Goal: Information Seeking & Learning: Learn about a topic

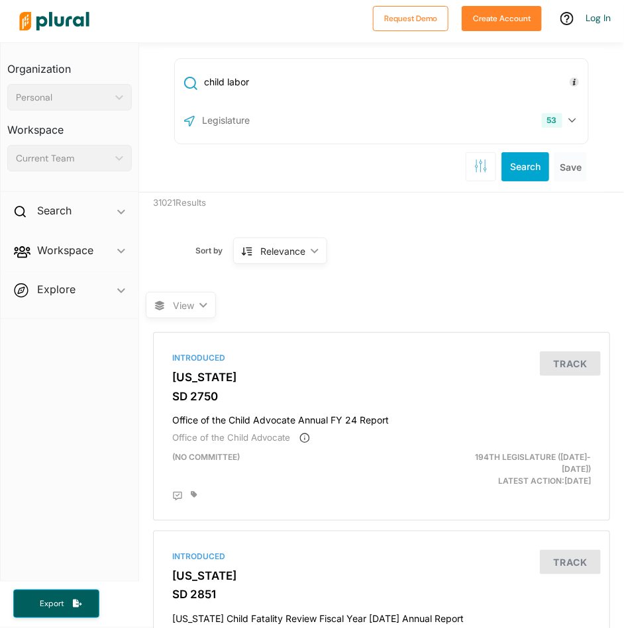
click at [123, 287] on span "Explore ic_keyboard_arrow_down Overview" at bounding box center [70, 292] width 138 height 36
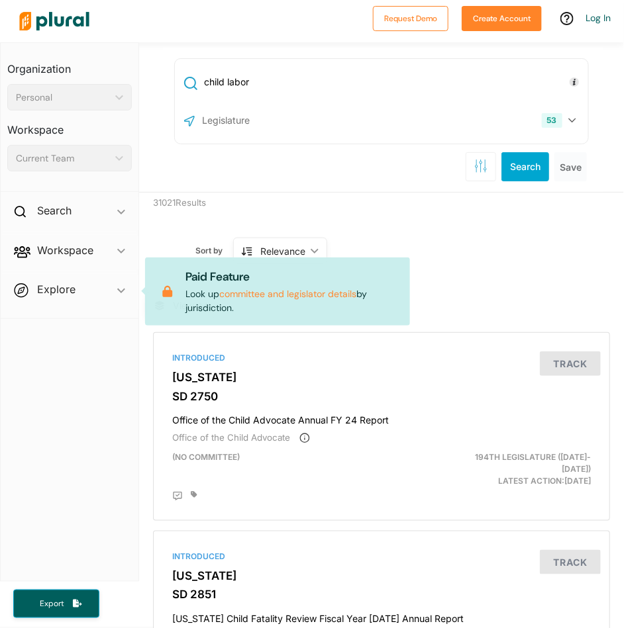
click at [120, 252] on span "Workspace ic_keyboard_arrow_down Members Bills Tags Saved Searches Activity" at bounding box center [70, 253] width 138 height 36
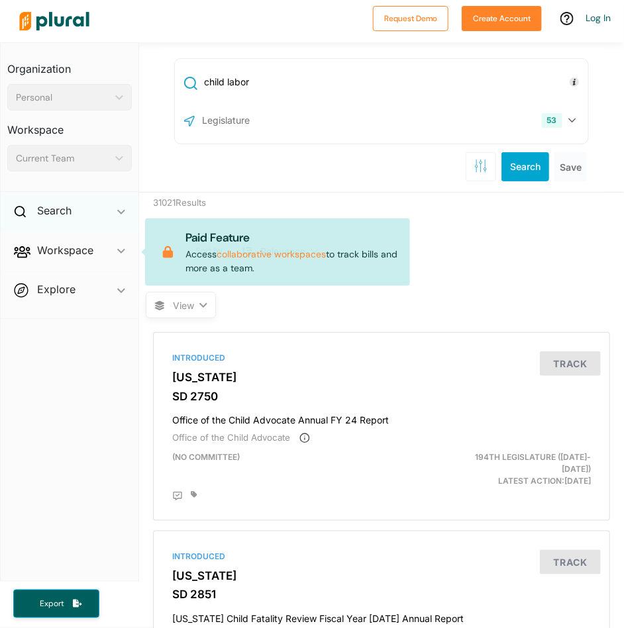
click at [121, 216] on span "ic_keyboard_arrow_down" at bounding box center [121, 213] width 8 height 20
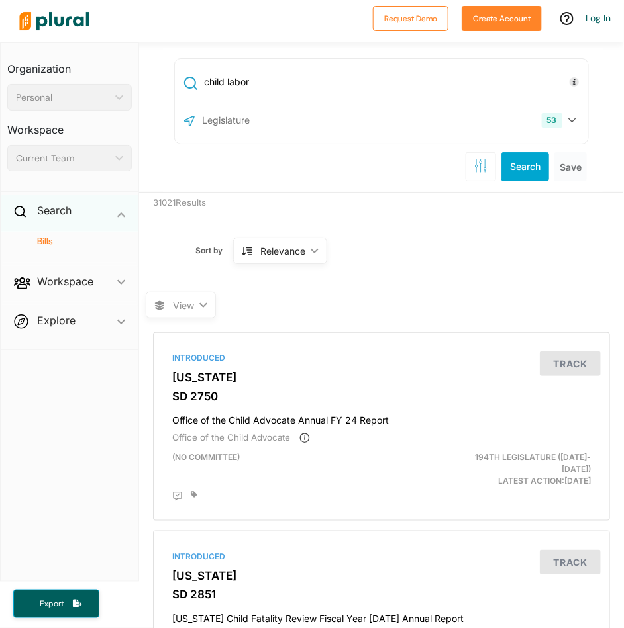
click at [121, 215] on polygon at bounding box center [121, 215] width 8 height 5
click at [569, 121] on icon "button" at bounding box center [572, 120] width 8 height 5
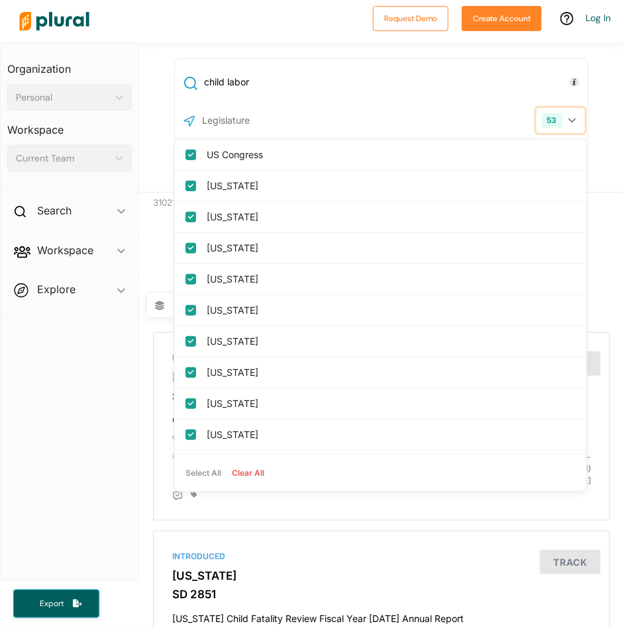
click at [551, 123] on div "53" at bounding box center [552, 120] width 21 height 15
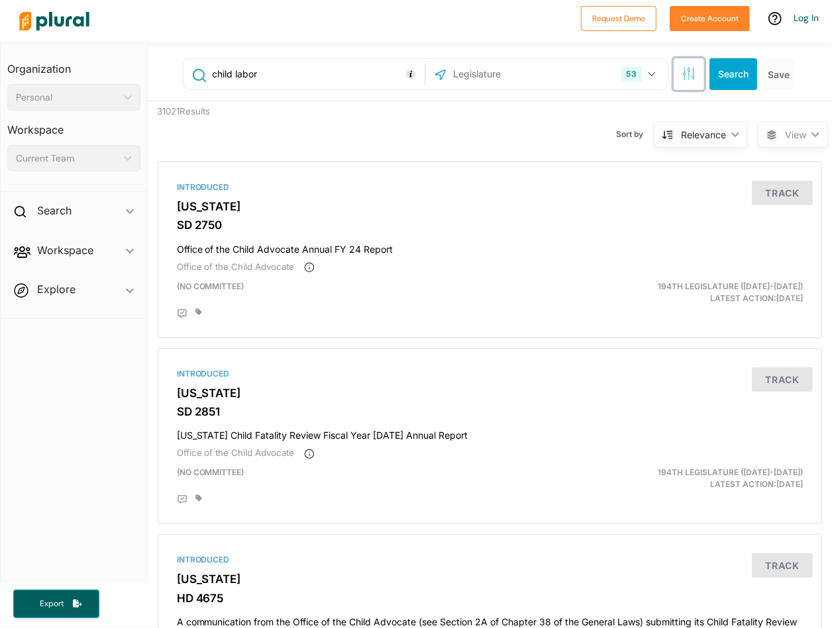
click at [623, 75] on icon "button" at bounding box center [688, 73] width 13 height 13
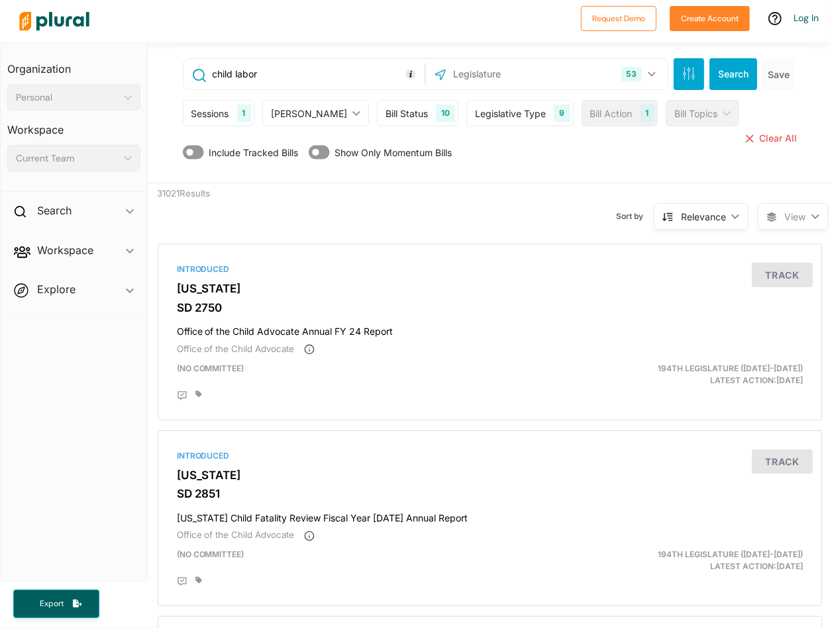
click at [405, 114] on div "Bill Status 10" at bounding box center [417, 113] width 81 height 26
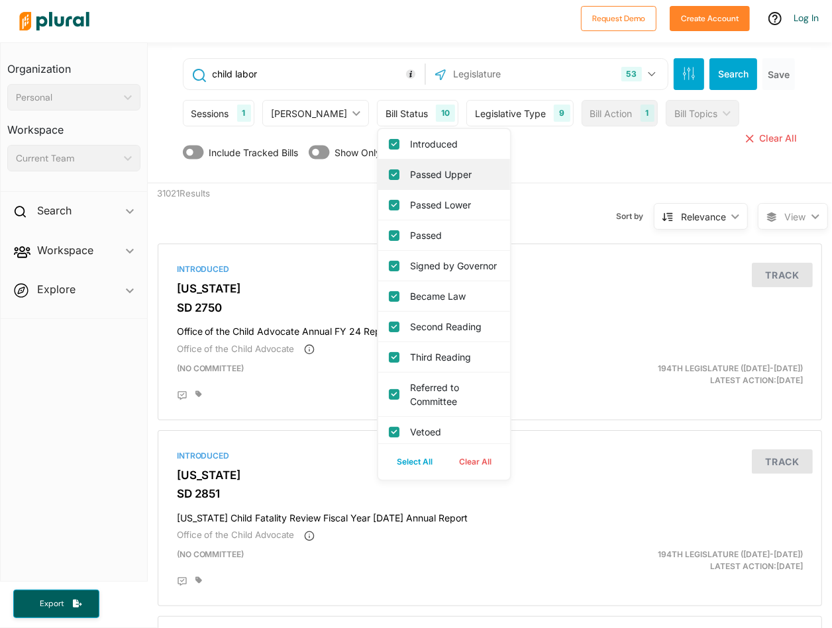
click at [389, 177] on input "Passed Upper" at bounding box center [394, 175] width 11 height 11
checkbox input "false"
click at [389, 202] on input "Passed Lower" at bounding box center [394, 205] width 11 height 11
checkbox input "false"
click at [378, 251] on div "Signed by Governor" at bounding box center [444, 266] width 132 height 30
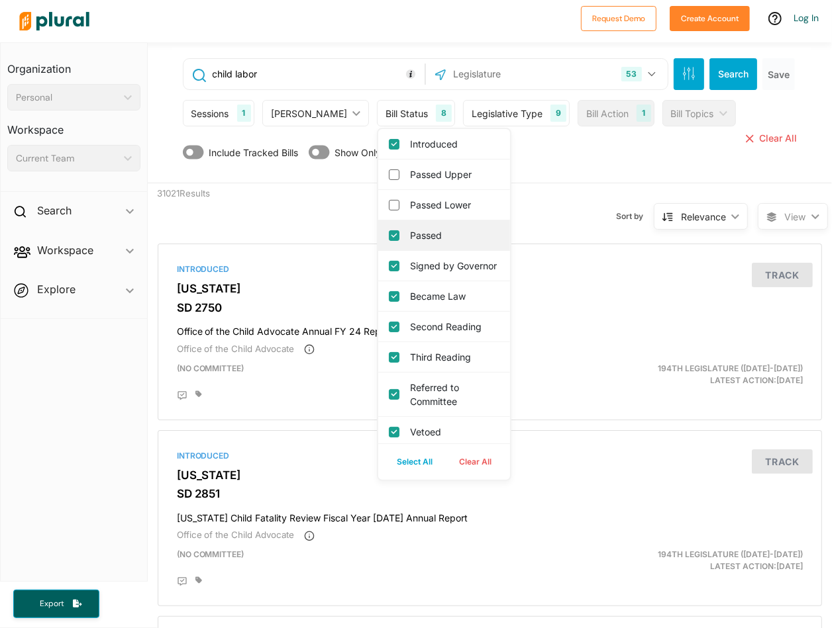
click at [389, 235] on input "Passed" at bounding box center [394, 235] width 11 height 11
checkbox input "false"
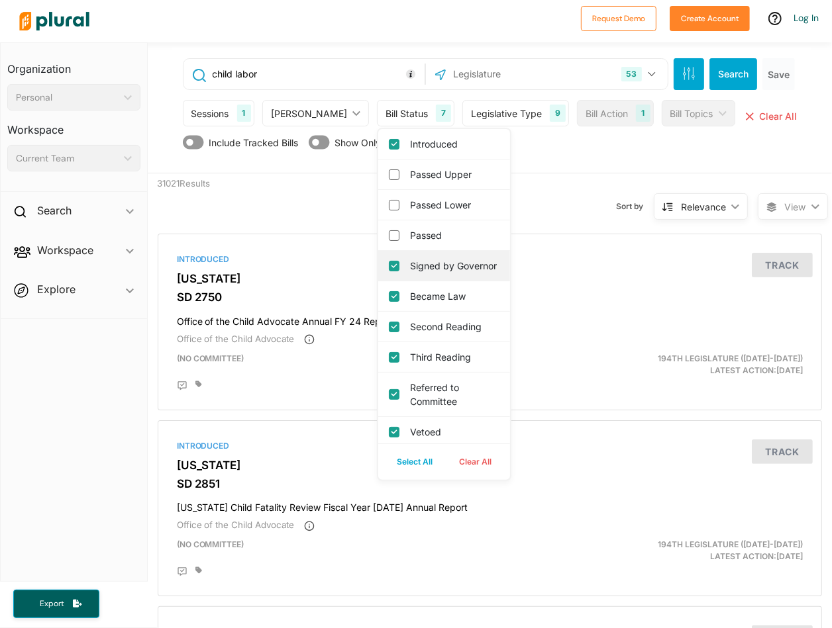
click at [378, 262] on div "Signed by Governor" at bounding box center [444, 266] width 132 height 30
click at [378, 280] on div "Signed by Governor" at bounding box center [444, 266] width 132 height 30
click at [389, 268] on governor "Signed by Governor" at bounding box center [394, 266] width 11 height 11
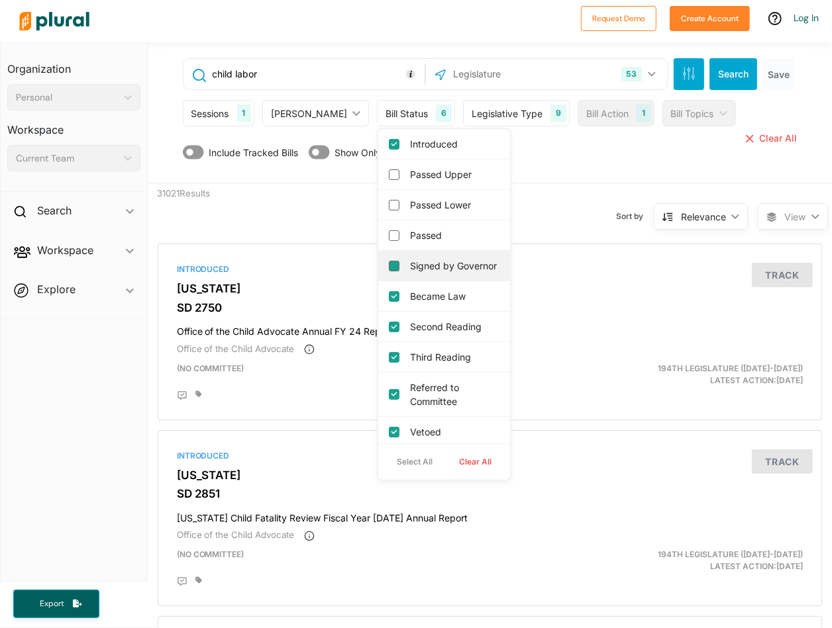
click at [389, 270] on governor "Signed by Governor" at bounding box center [394, 266] width 11 height 11
checkbox governor "true"
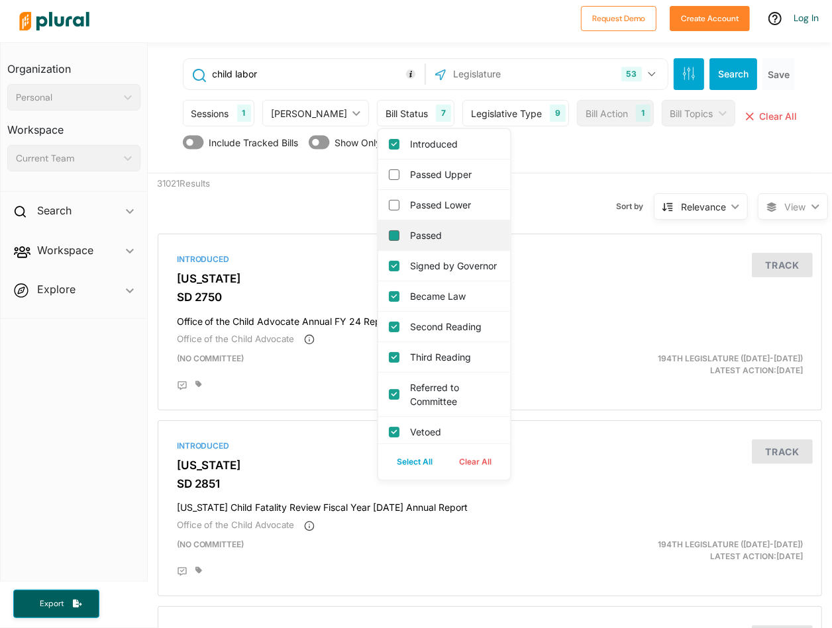
click at [389, 233] on input "Passed" at bounding box center [394, 235] width 11 height 11
checkbox input "true"
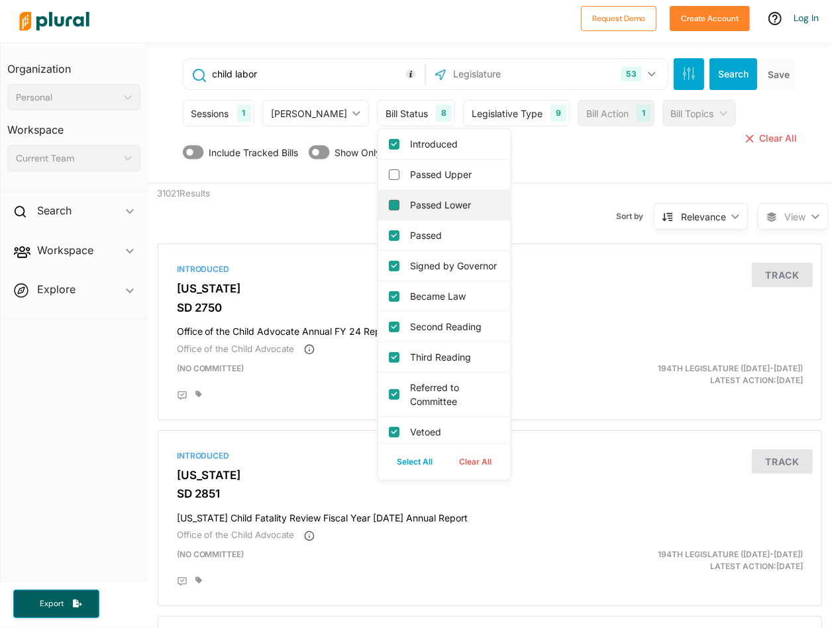
click at [389, 201] on input "Passed Lower" at bounding box center [394, 205] width 11 height 11
checkbox input "true"
click at [389, 177] on input "Passed Upper" at bounding box center [394, 175] width 11 height 11
checkbox input "true"
click at [306, 164] on div "child labor 53 US Congress [US_STATE] [US_STATE] [US_STATE] [US_STATE] [US_STAT…" at bounding box center [491, 115] width 639 height 135
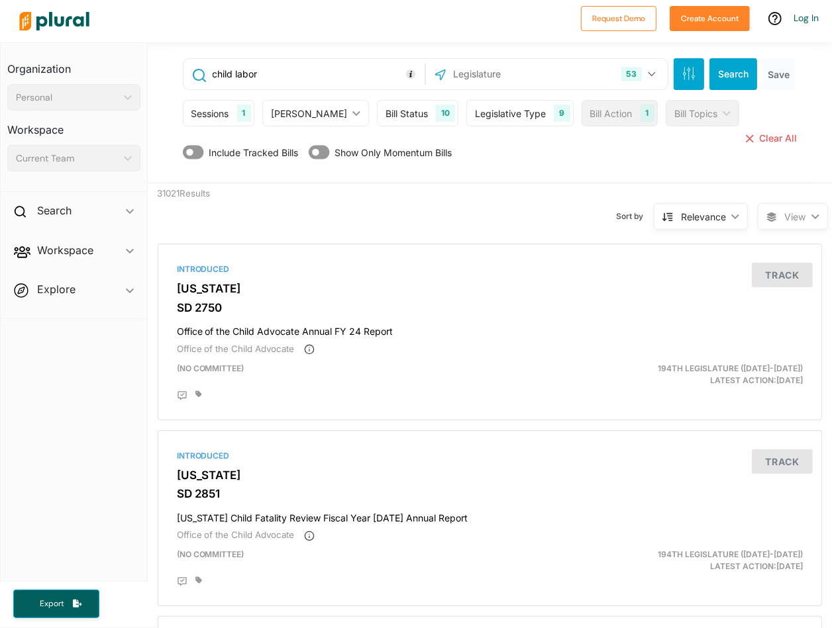
click at [244, 109] on div "1" at bounding box center [244, 113] width 14 height 17
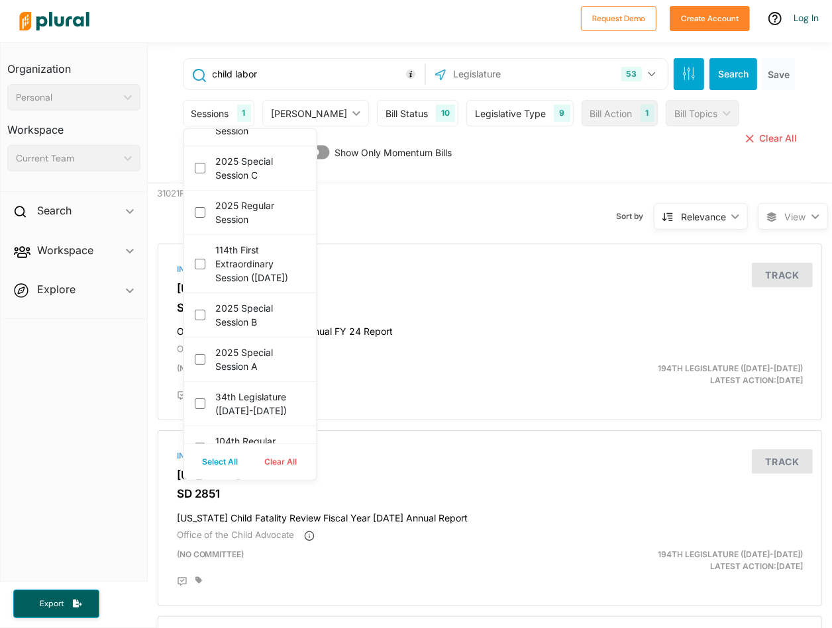
scroll to position [487, 0]
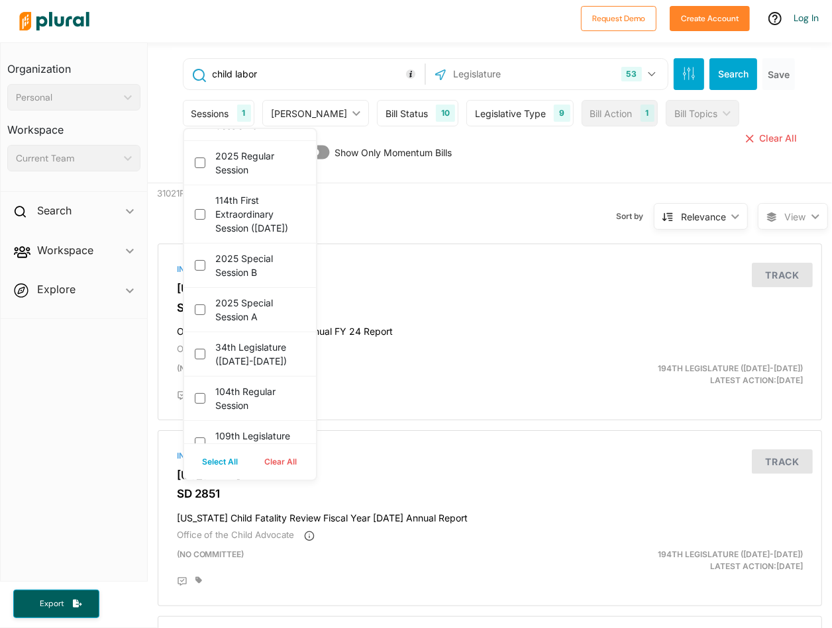
click at [228, 455] on button "Select All" at bounding box center [220, 462] width 62 height 20
checkbox session "true"
checkbox \(2025\) "true"
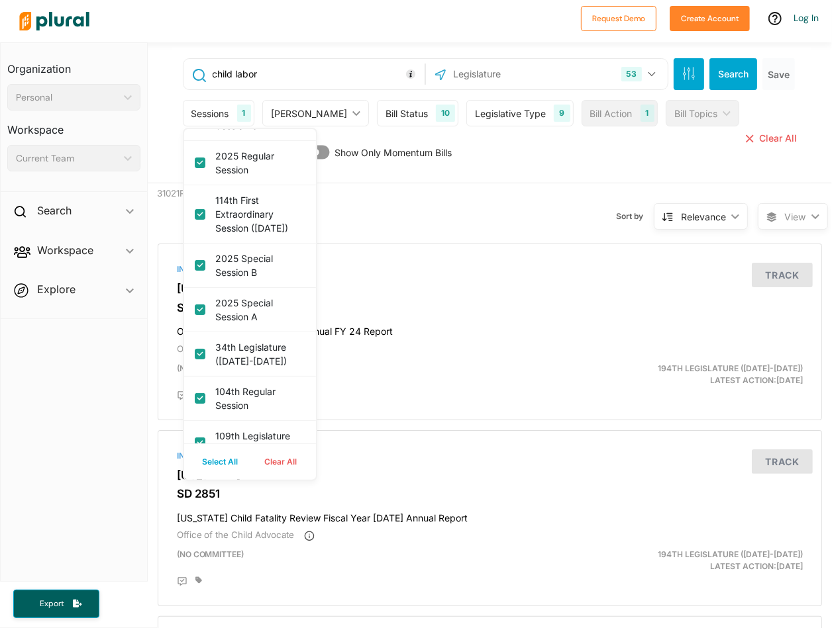
checkbox session "true"
checkbox \(2025\) "true"
checkbox session "true"
checkbox c "true"
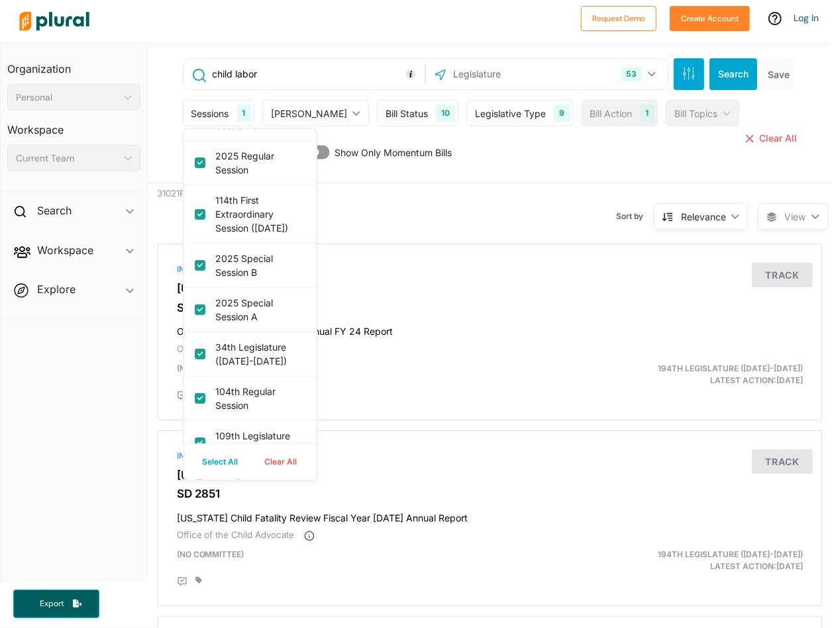
checkbox session "true"
checkbox 2025\) "true"
checkbox b "true"
checkbox link "true"
checkbox \(2025-2026\) "true"
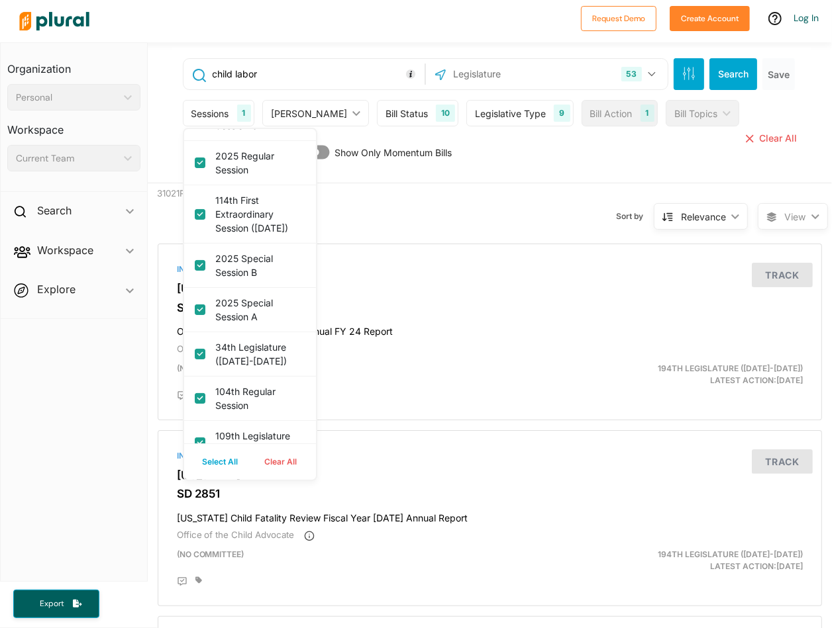
checkbox session "true"
checkbox \(2025-2026\) "true"
checkbox session "true"
checkbox input "true"
checkbox \(2025-2026\) "true"
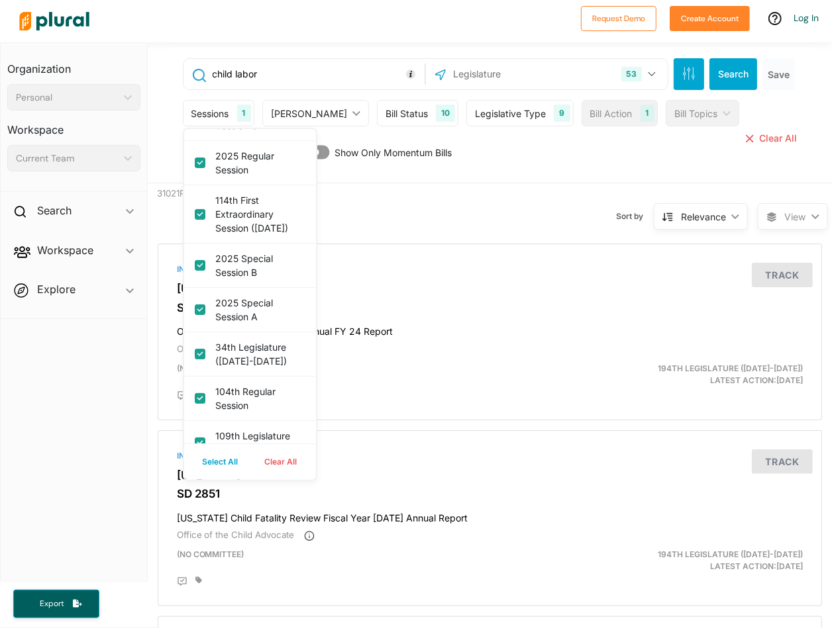
checkbox input "true"
checkbox \(2025-2026\) "true"
checkbox input "true"
checkbox \(2025-2026\) "true"
checkbox \(2025-26\) "true"
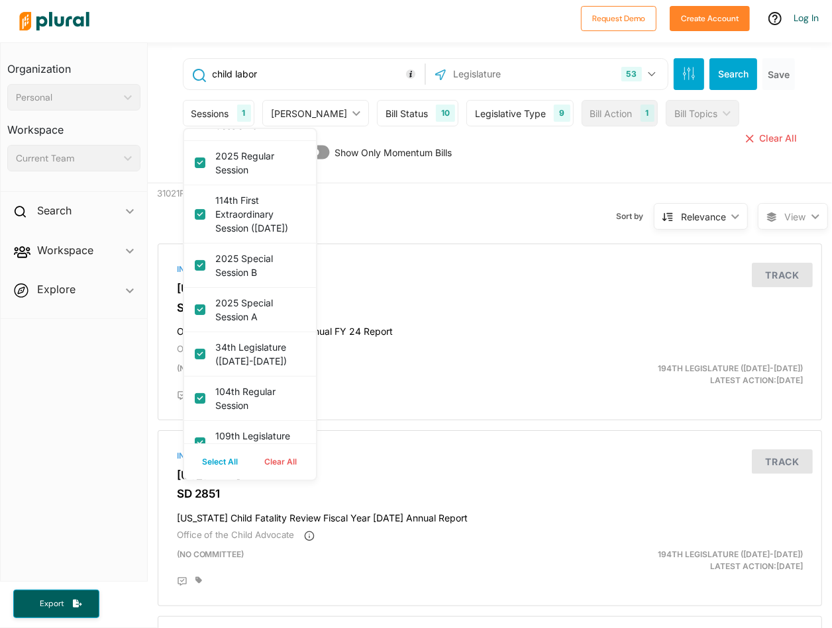
checkbox session "true"
checkbox \(2025-2026\) "true"
checkbox \(2025\) "true"
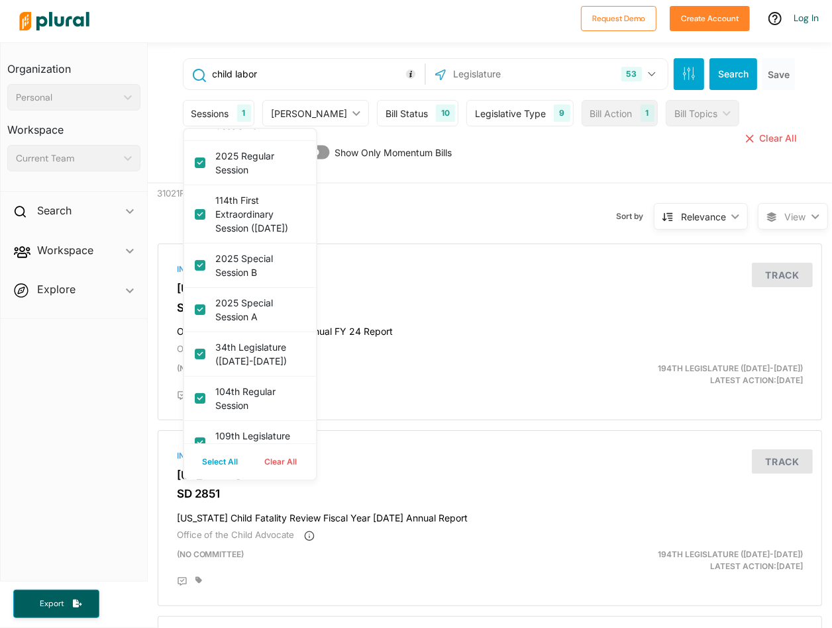
checkbox 1 "true"
checkbox \(2025\) "true"
checkbox \(2025-2026\) "true"
checkbox session "true"
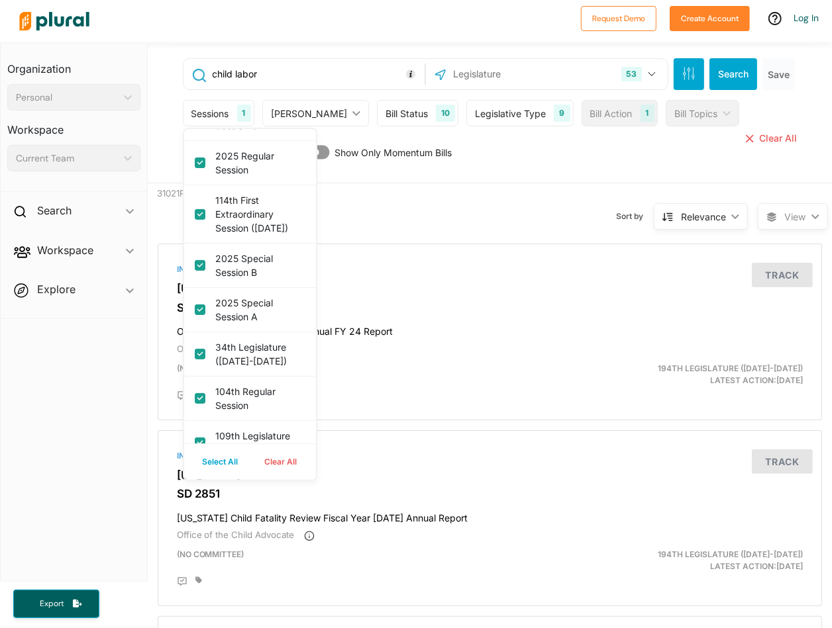
checkbox session "true"
checkbox 2 "true"
checkbox session "true"
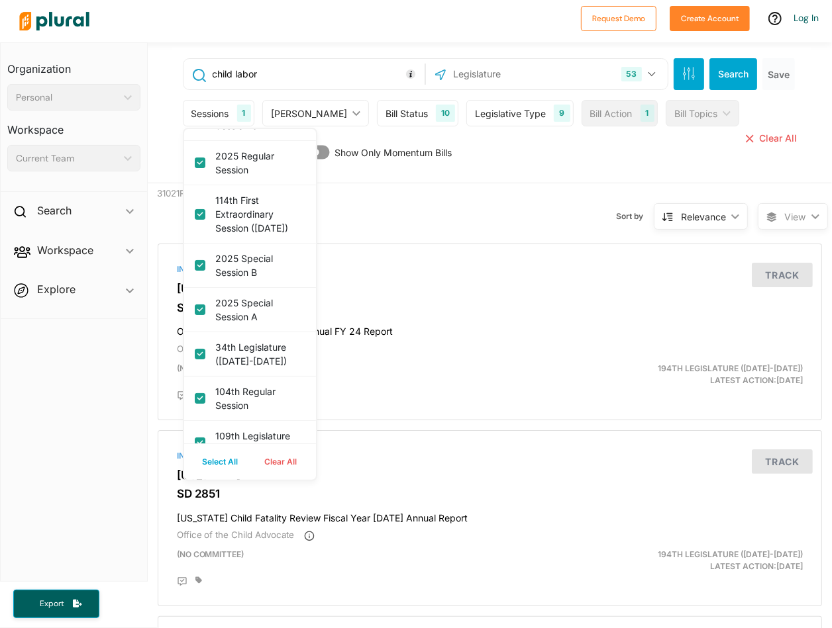
checkbox session "true"
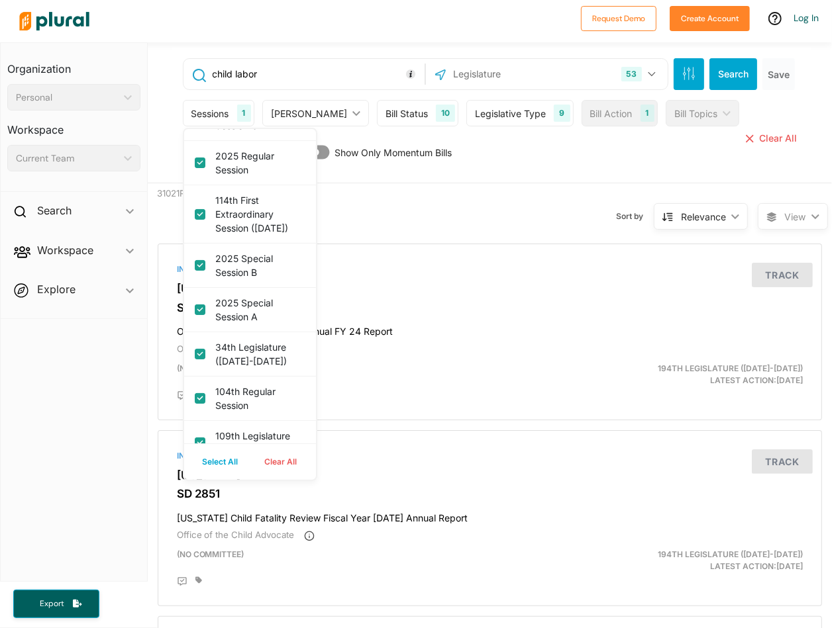
checkbox session "true"
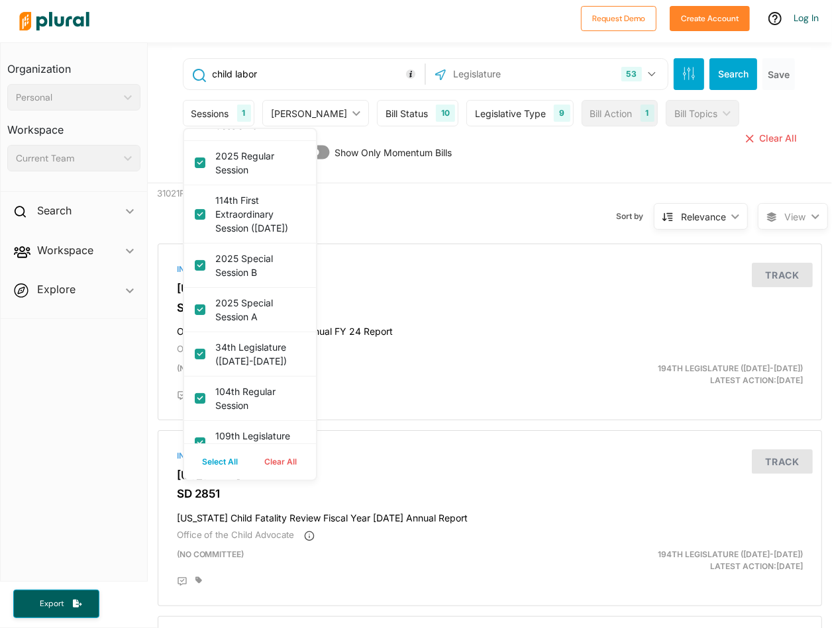
checkbox \(2024\) "true"
checkbox session "true"
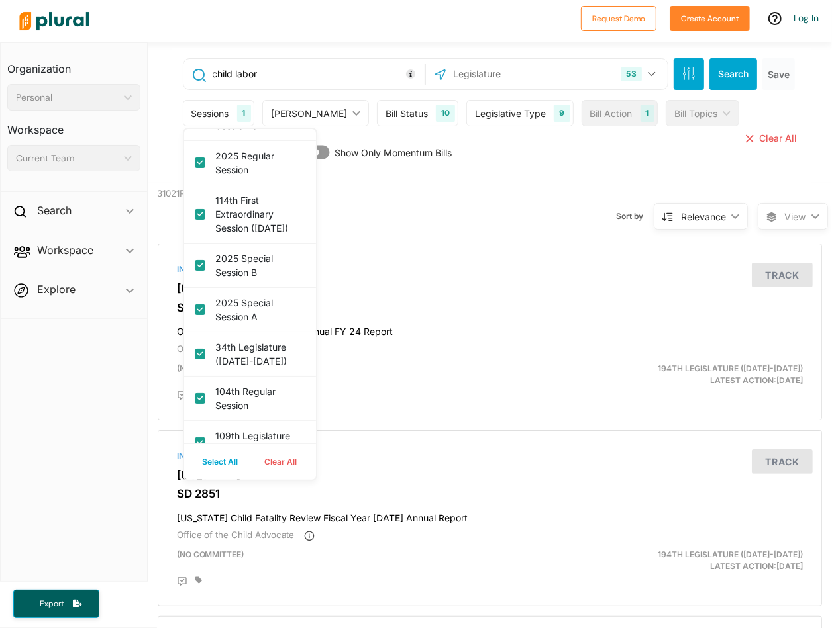
checkbox \(2023\) "true"
checkbox c "true"
checkbox \(2023\) "true"
checkbox session "true"
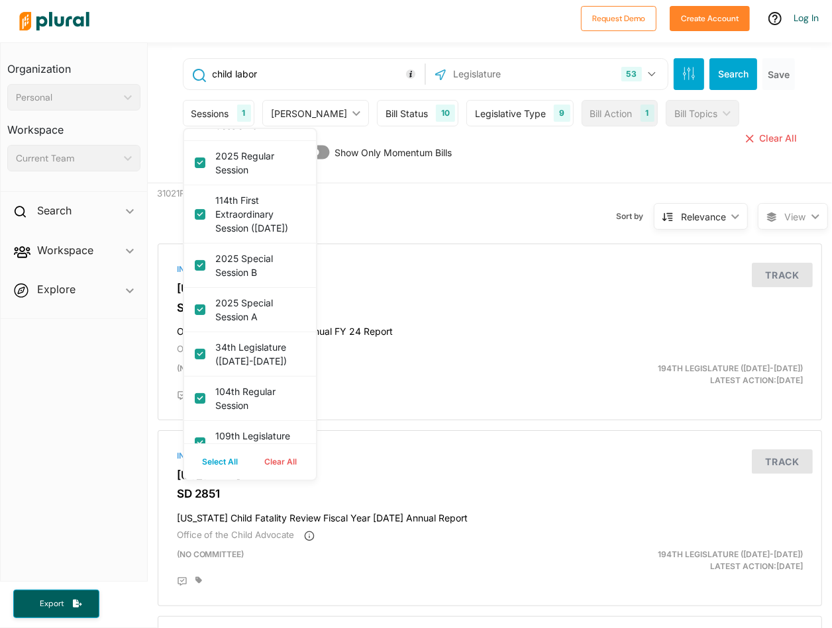
checkbox 2023\) "true"
checkbox session "true"
checkbox \(2009-2010\) "true"
checkbox \(2007-2008\) "true"
checkbox \(2005-2006\) "true"
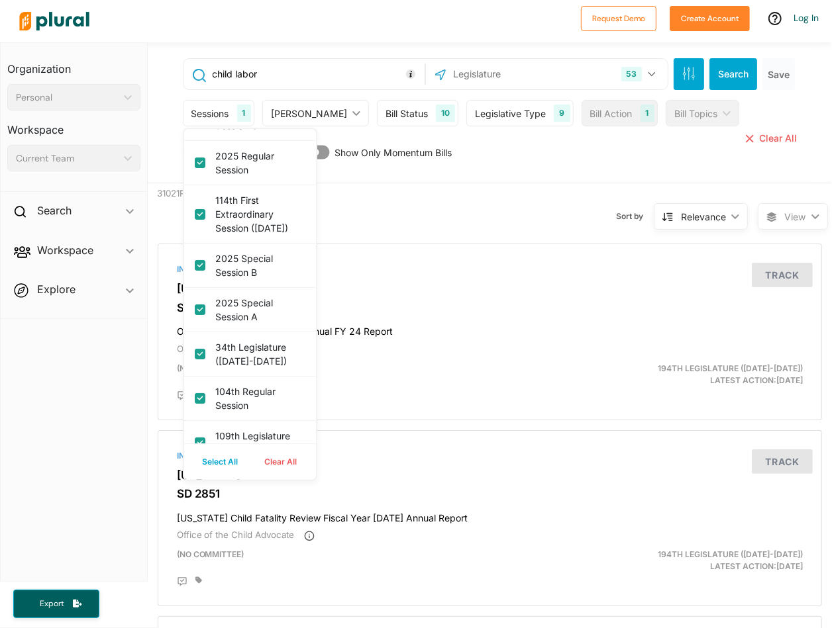
checkbox \(2003-2004\) "true"
checkbox \(2001-2002\) "true"
checkbox \(1999-2000\) "true"
checkbox \(1997-1998\) "true"
checkbox \(1995-1996\) "true"
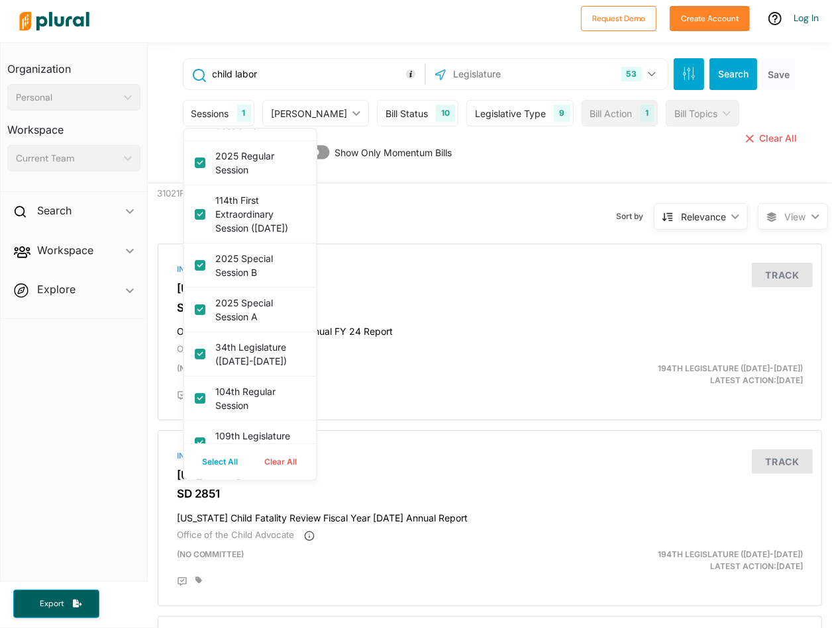
checkbox \(1993-1994\) "true"
checkbox \(1991-1992\) "true"
checkbox \(1989-1990\) "true"
checkbox \(2023\) "true"
checkbox session "true"
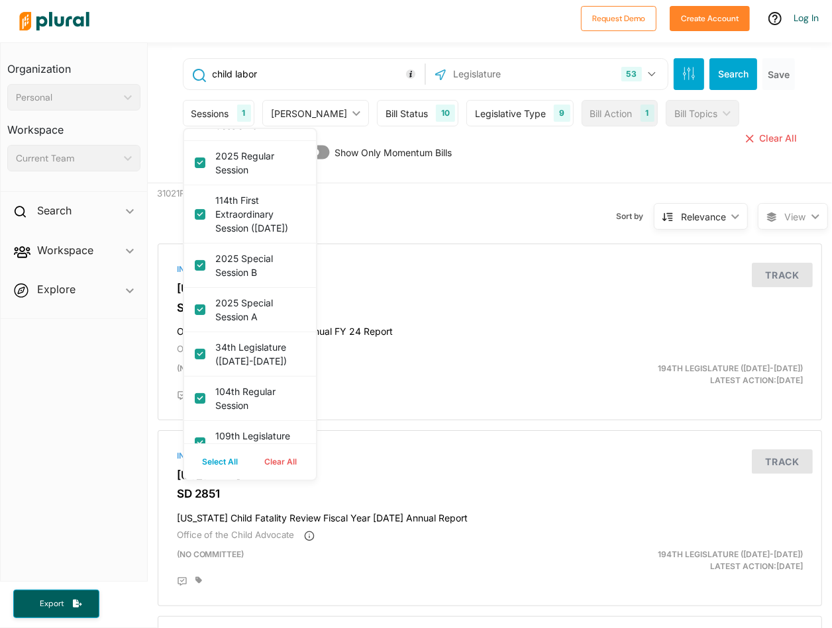
checkbox session "true"
checkbox \(2023\) "true"
checkbox session "true"
checkbox b "true"
checkbox session "true"
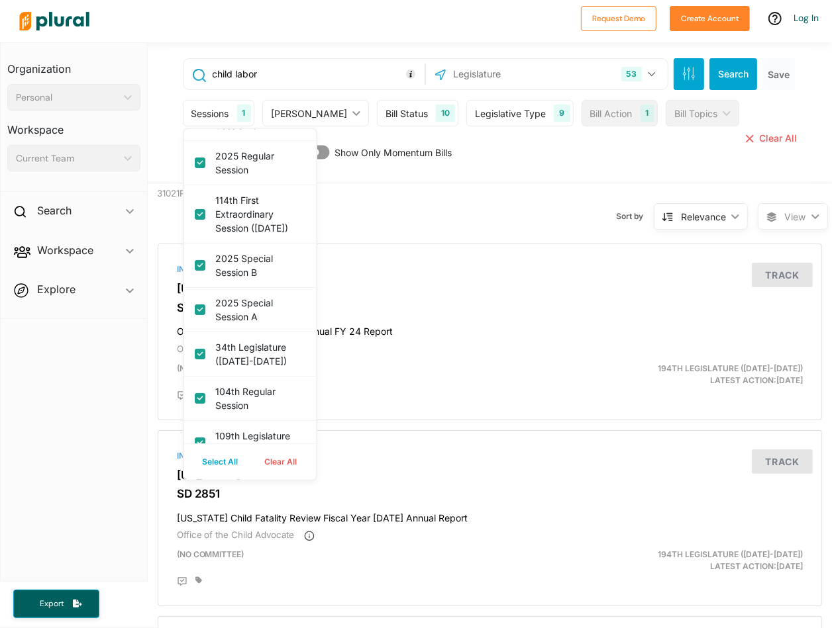
checkbox \ "true"
checkbox \(2023-2024\) "true"
checkbox input "true"
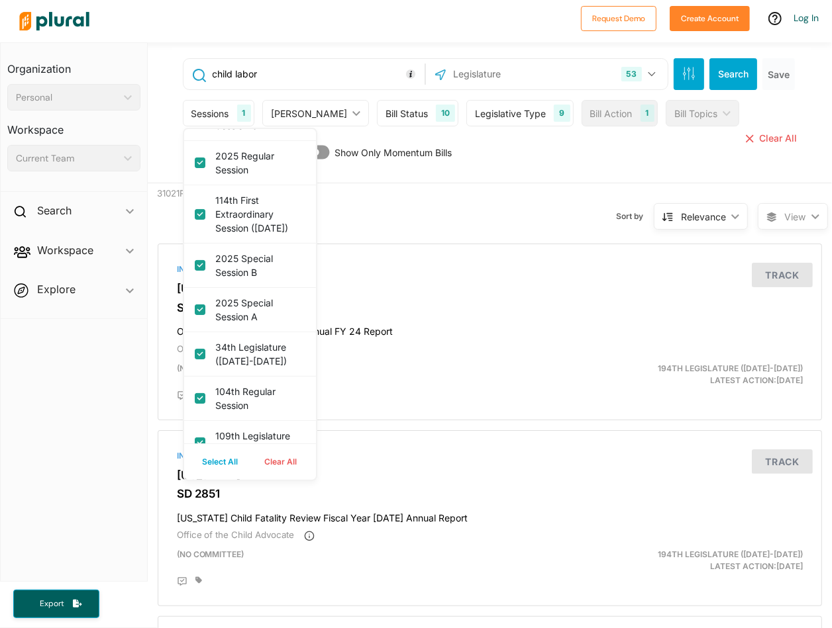
checkbox \(2023-2024\) "true"
checkbox session "true"
checkbox \(2023-24\) "true"
checkbox input "true"
checkbox \(2023-2024\) "true"
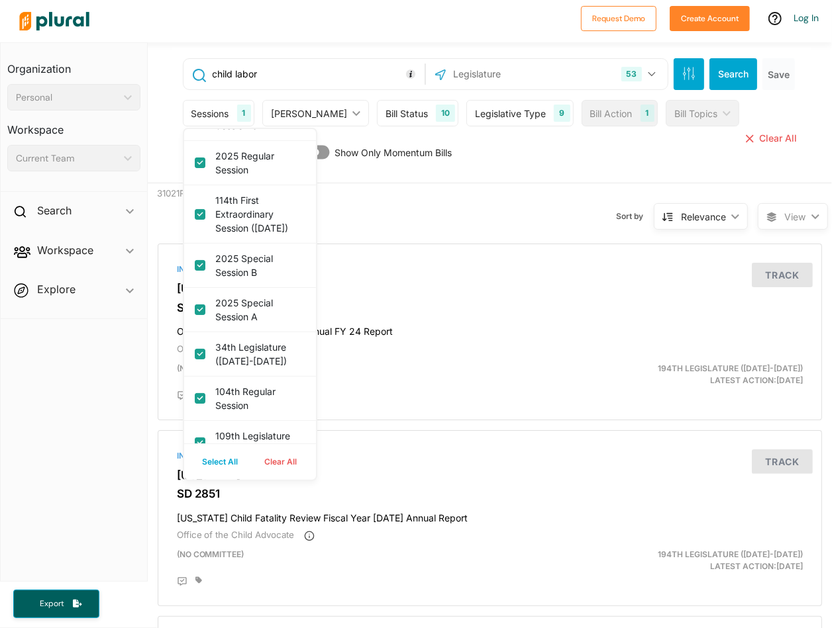
checkbox session "true"
checkbox link "true"
checkbox 1 "true"
checkbox \(2023-2024\) "true"
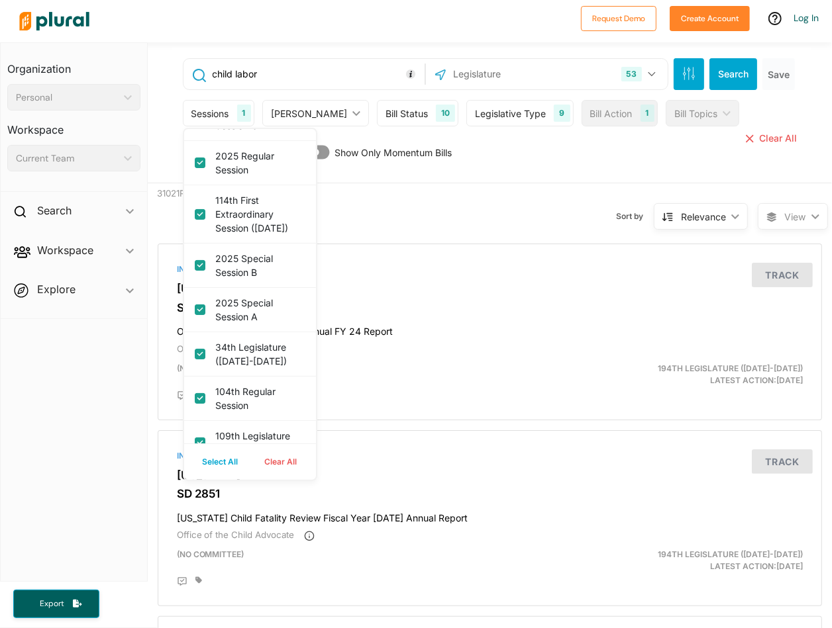
checkbox \(2023\) "true"
checkbox session "true"
checkbox \(2023-2024\) "true"
checkbox \(2023\) "true"
checkbox \(2023-2024\) "true"
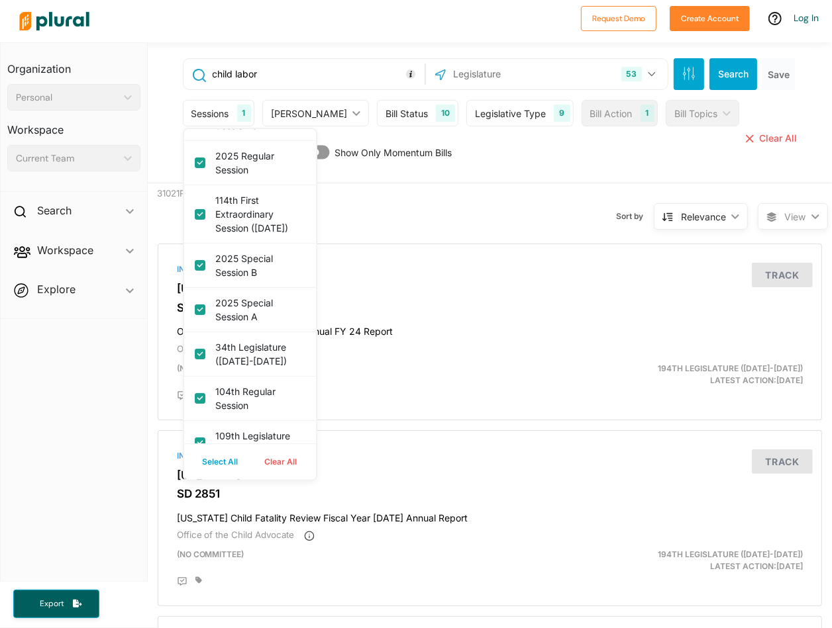
checkbox session "true"
checkbox \(2022\) "true"
checkbox session "true"
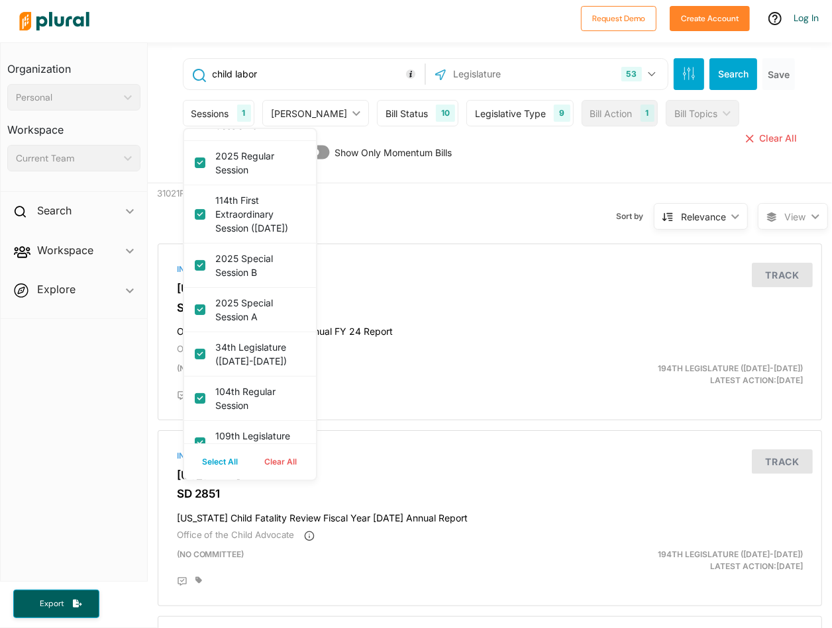
checkbox session "true"
checkbox d "true"
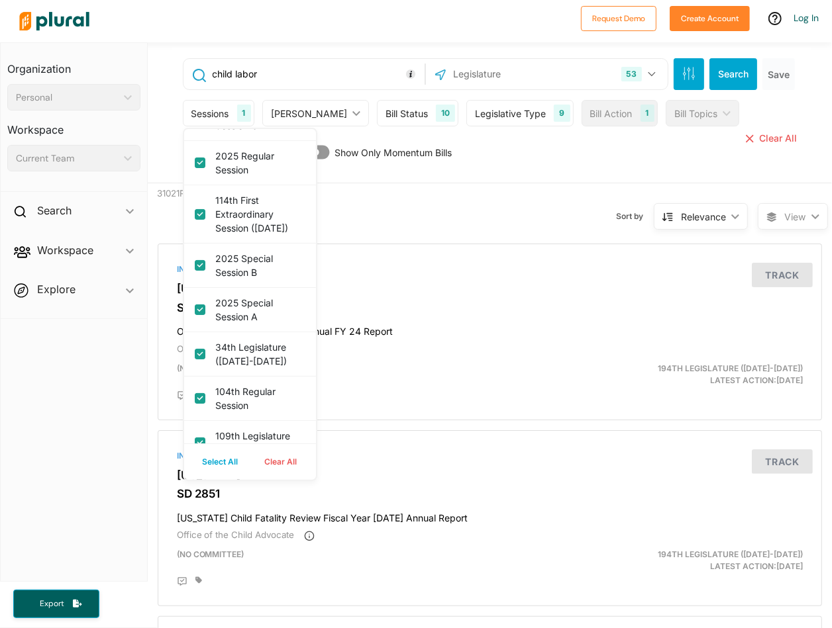
checkbox c "true"
checkbox session "true"
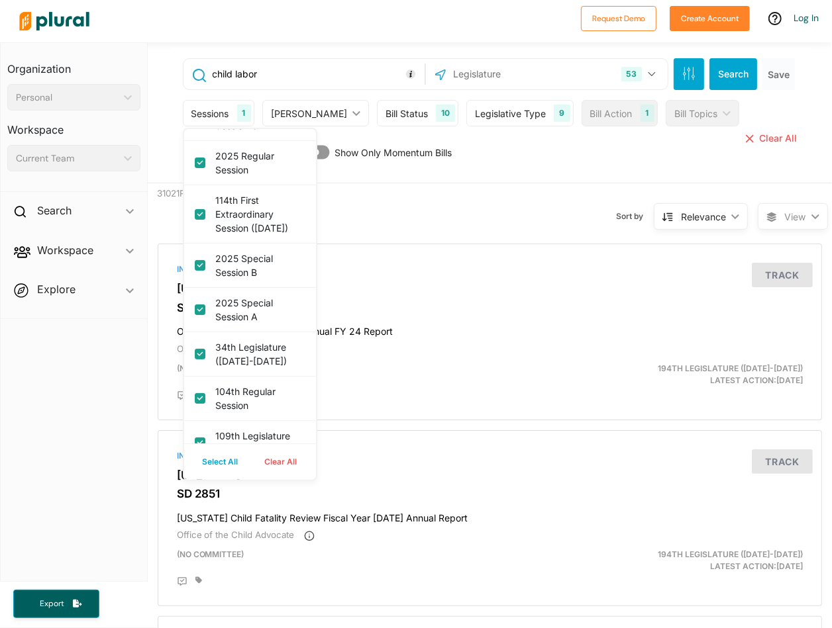
checkbox 2022 "true"
checkbox session "true"
checkbox \(2022\) "true"
checkbox session "true"
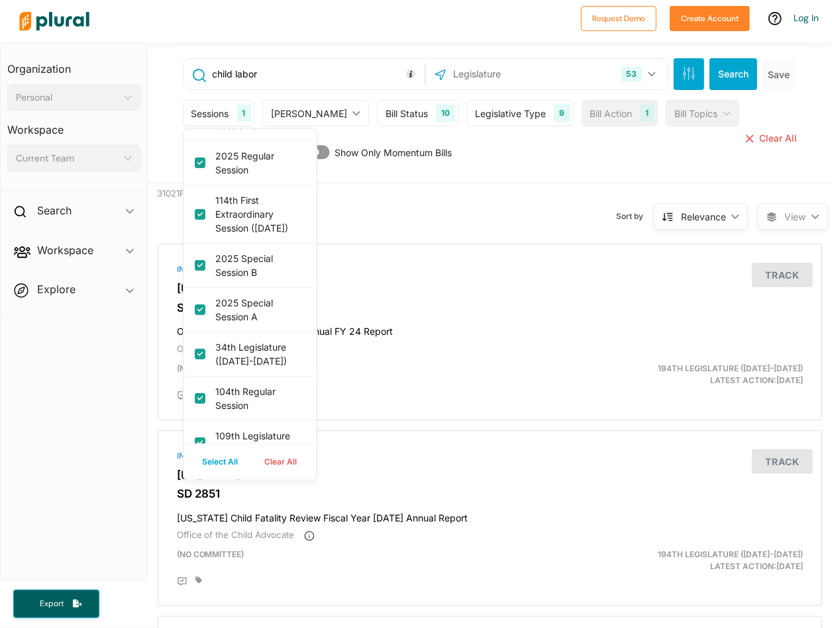
checkbox 2 "true"
checkbox session "true"
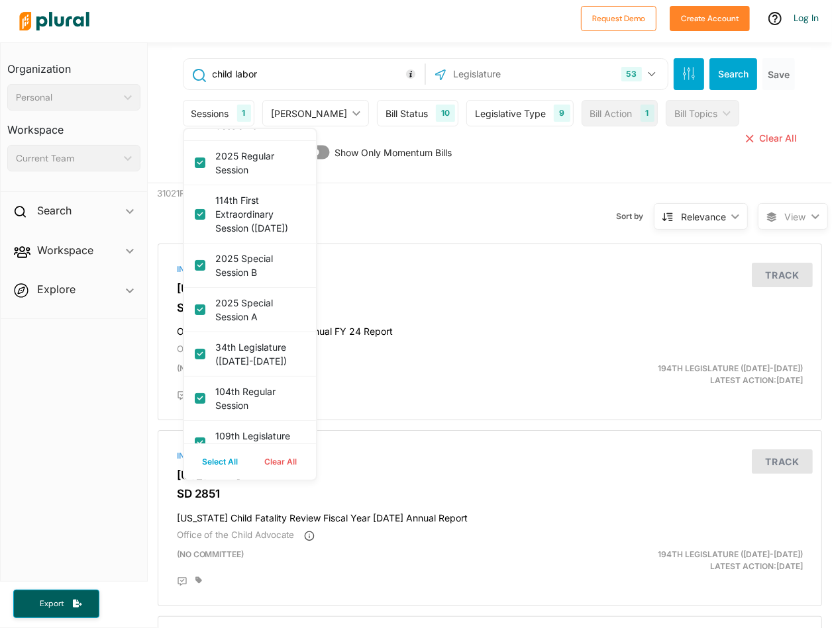
checkbox session "true"
checkbox b "true"
checkbox session "true"
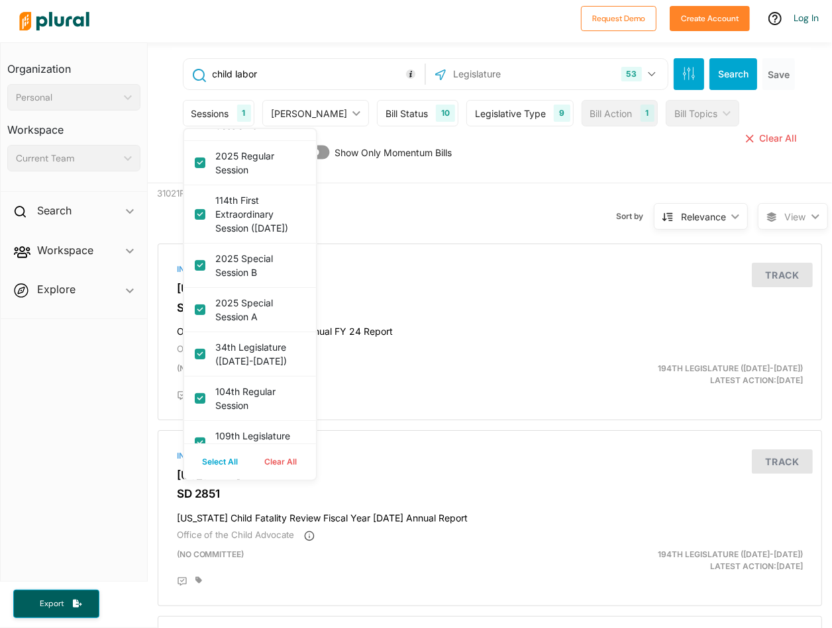
checkbox session "true"
checkbox 2021\) "true"
checkbox session "true"
checkbox 2021 "true"
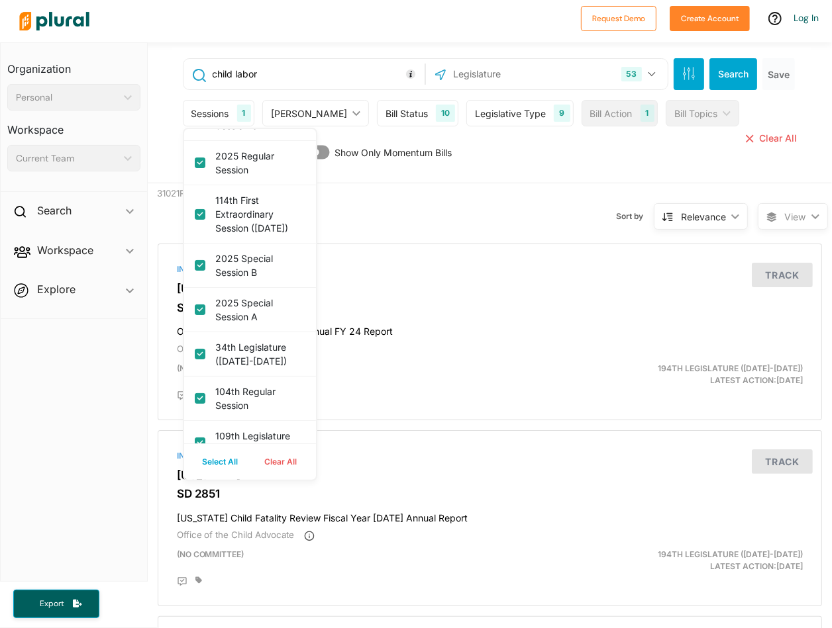
checkbox session "true"
checkbox \(2021\) "true"
checkbox session "true"
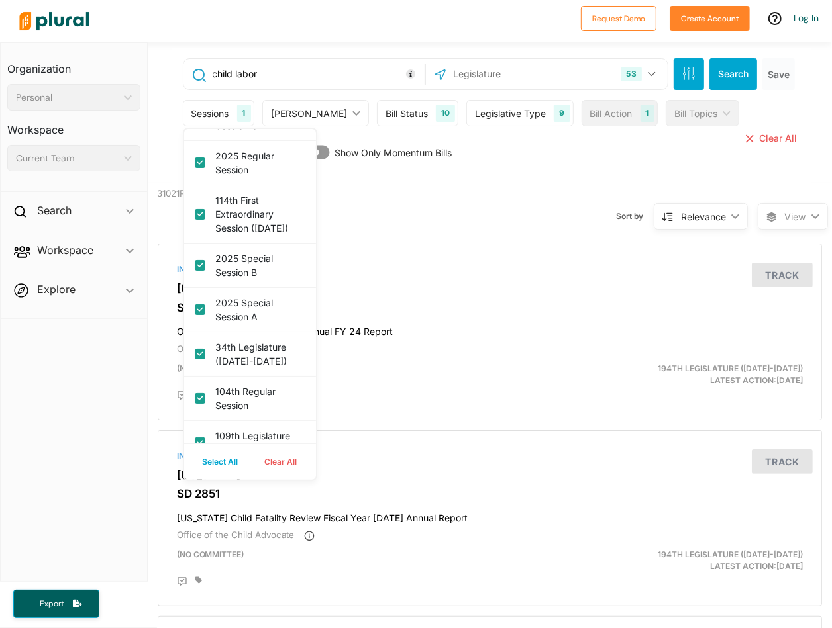
checkbox \(2021\) "true"
checkbox session "true"
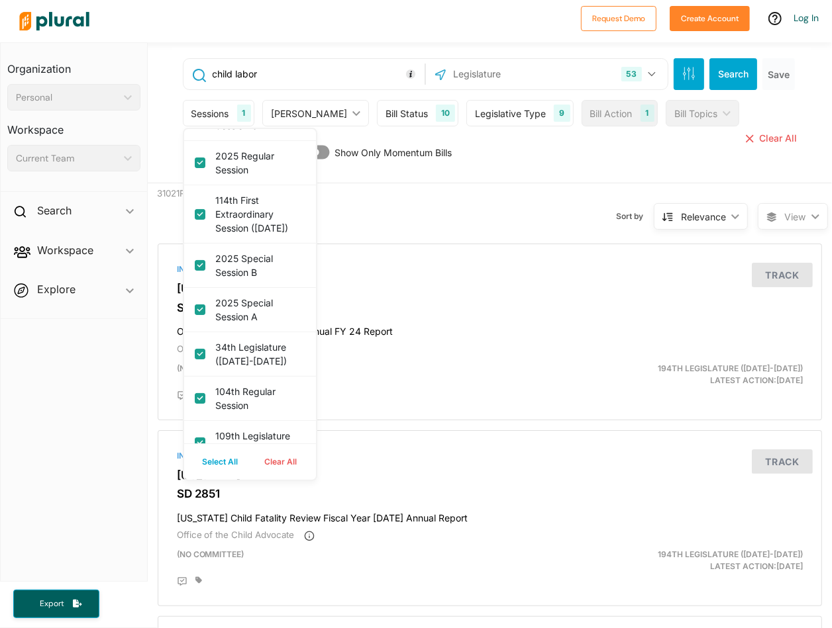
checkbox session "true"
checkbox link "true"
checkbox session "true"
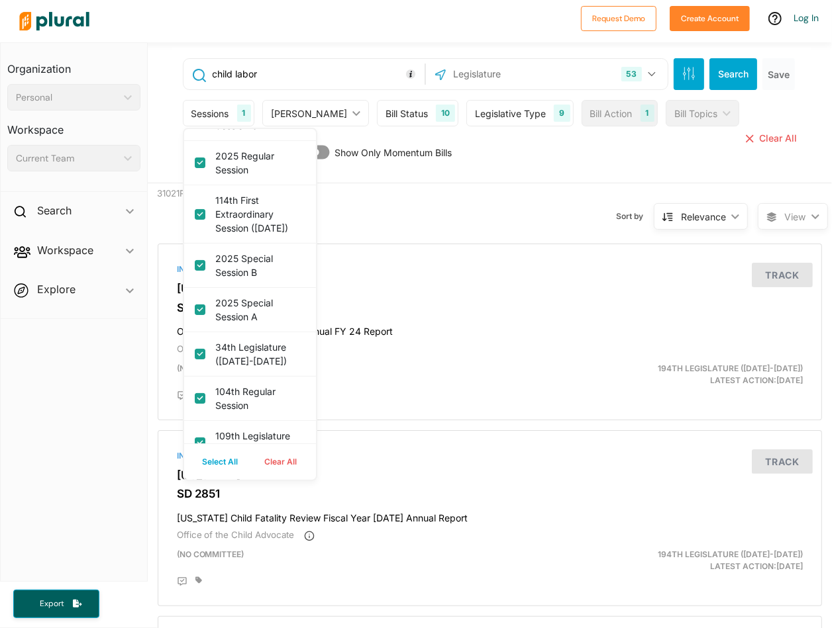
checkbox session "true"
checkbox \(2021\) "true"
checkbox input "true"
checkbox session "true"
checkbox \(2021-2022\) "true"
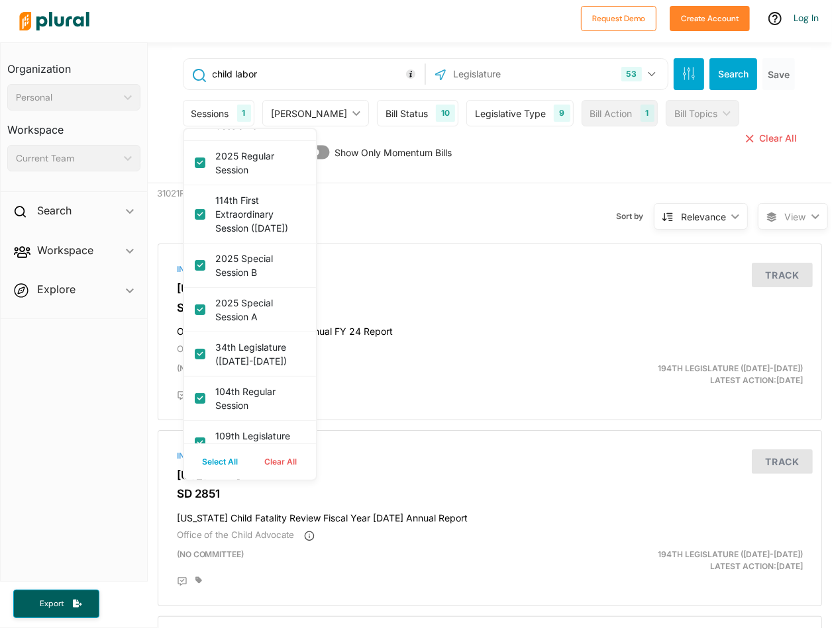
checkbox \(2021-2022\) "true"
checkbox input "true"
checkbox \(2021-2022\) "true"
checkbox input "true"
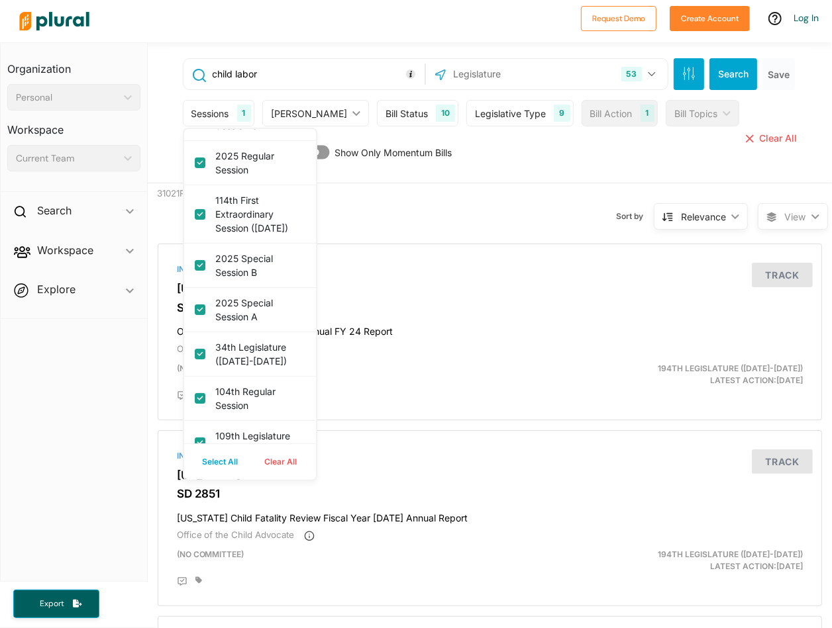
checkbox \(2021-2022\) "true"
checkbox 3 "true"
checkbox session "true"
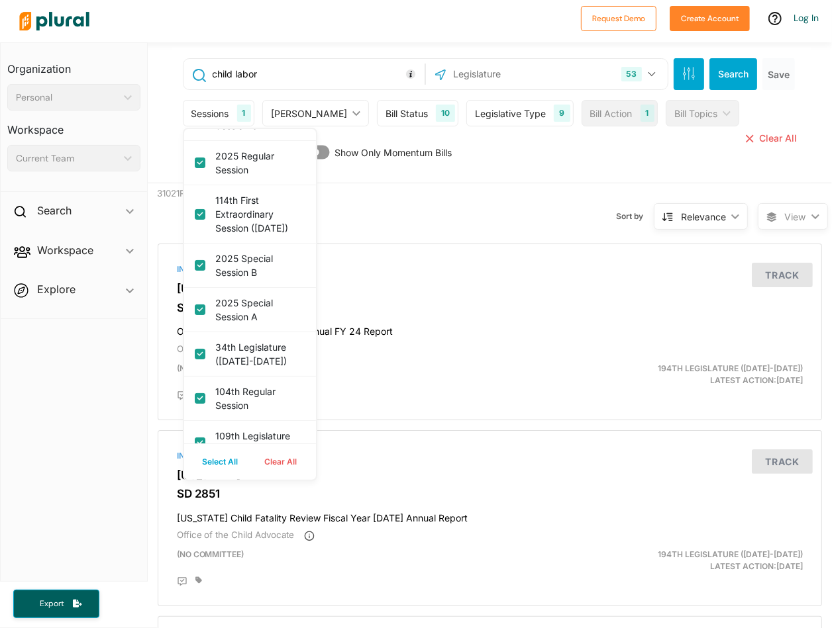
checkbox session "true"
checkbox \(2021-2022\) "true"
checkbox \(2021\) "true"
checkbox \(2021-2022\) "true"
checkbox session "true"
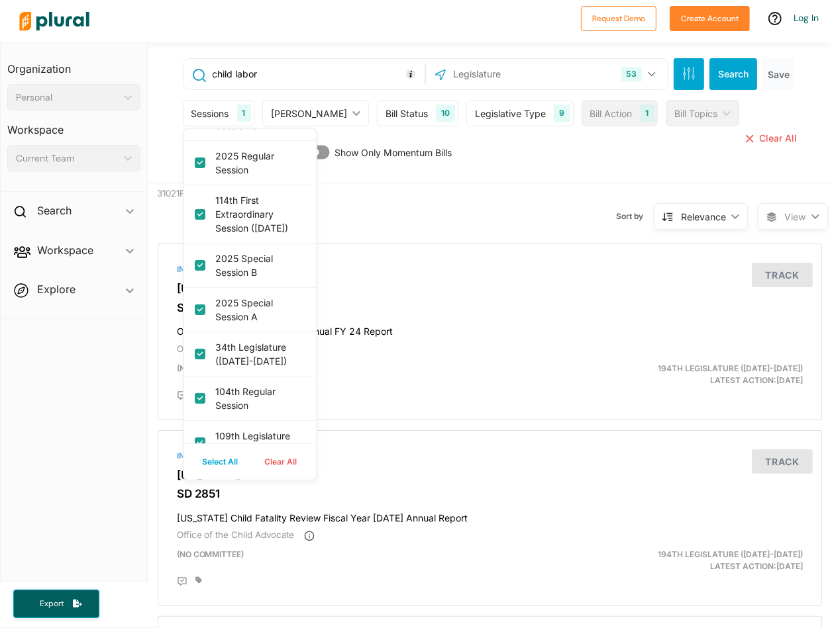
checkbox session "true"
checkbox \(2021-2022\) "true"
checkbox session "true"
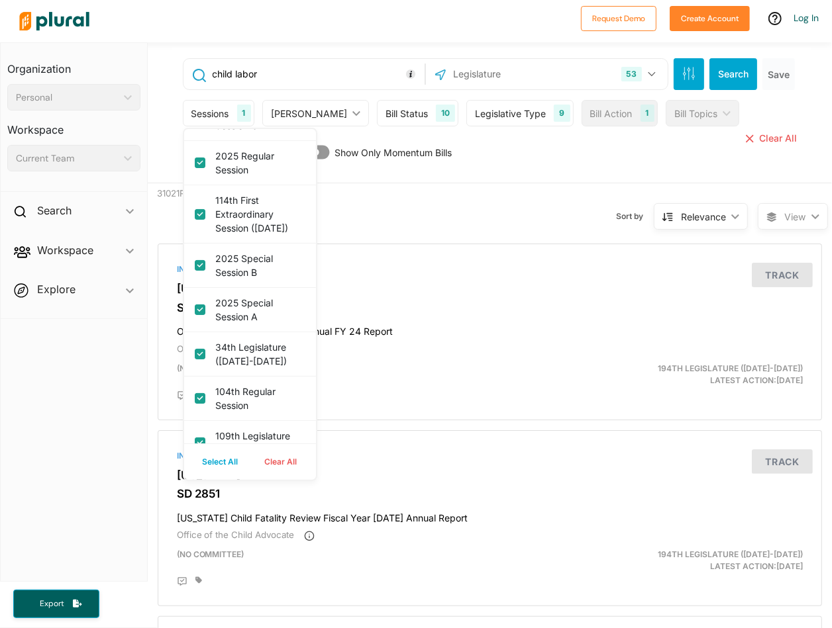
checkbox session "true"
checkbox \(2020\) "true"
checkbox 2020\) "true"
checkbox 2019\) "true"
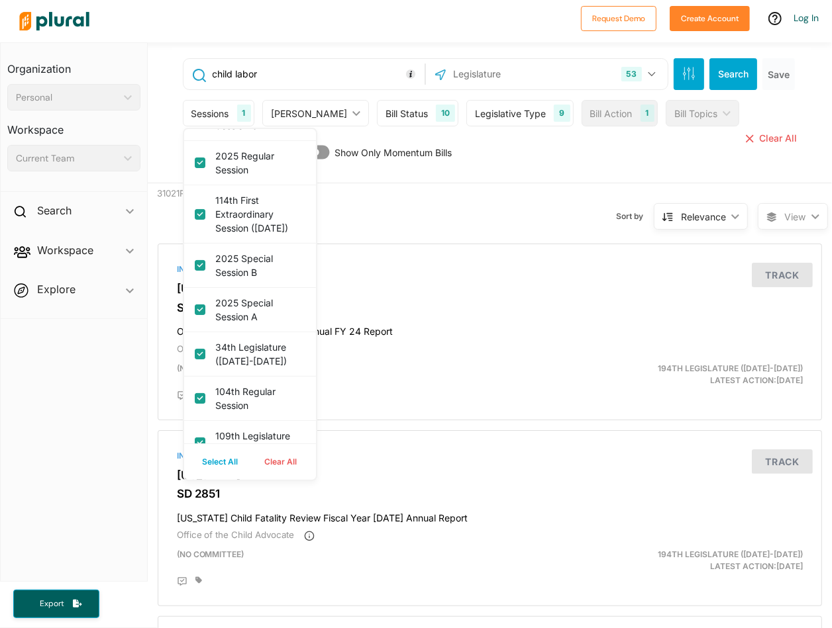
checkbox session "true"
checkbox 2 "true"
checkbox session "true"
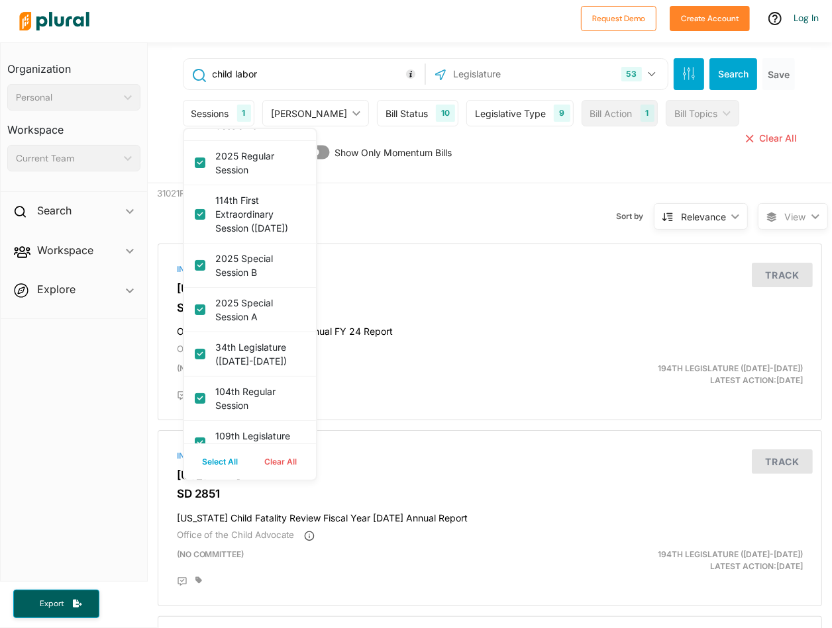
checkbox session "true"
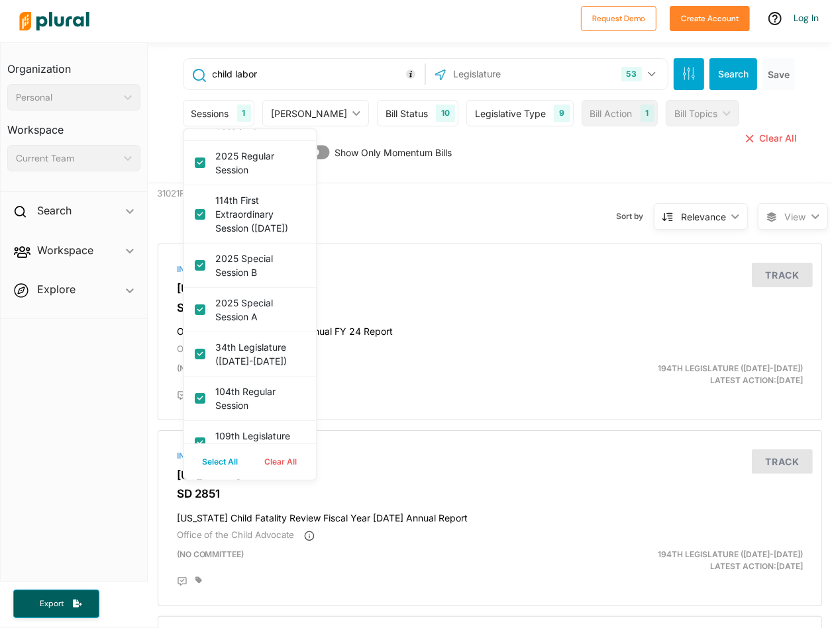
checkbox session "true"
click at [459, 162] on div "child labor 53 US Congress [US_STATE] [US_STATE] [US_STATE] [US_STATE] [US_STAT…" at bounding box center [491, 115] width 639 height 135
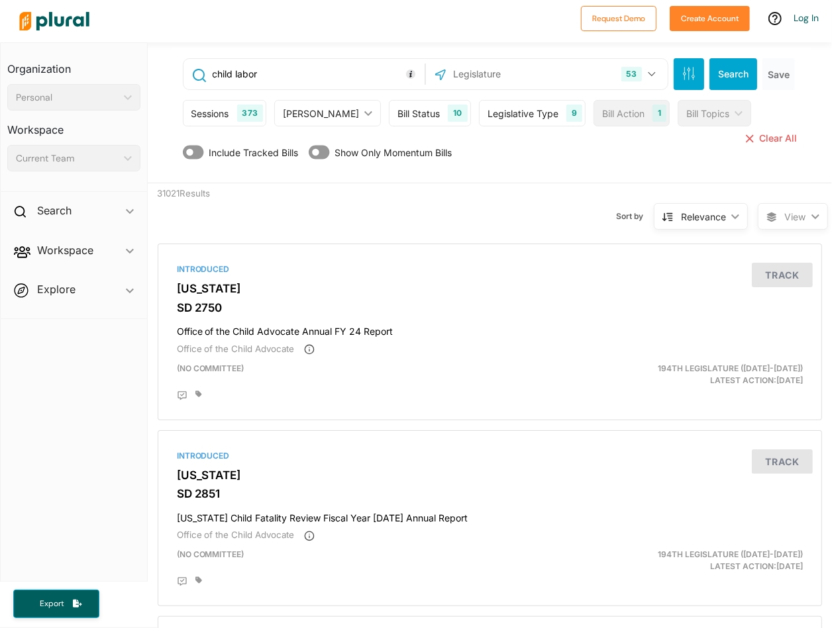
click at [328, 122] on div "[PERSON_NAME] ic_keyboard_arrow_down" at bounding box center [327, 113] width 107 height 26
click at [359, 111] on icon "ic_keyboard_arrow_down" at bounding box center [365, 114] width 13 height 6
click at [618, 123] on div "Bill Action 1" at bounding box center [631, 113] width 76 height 26
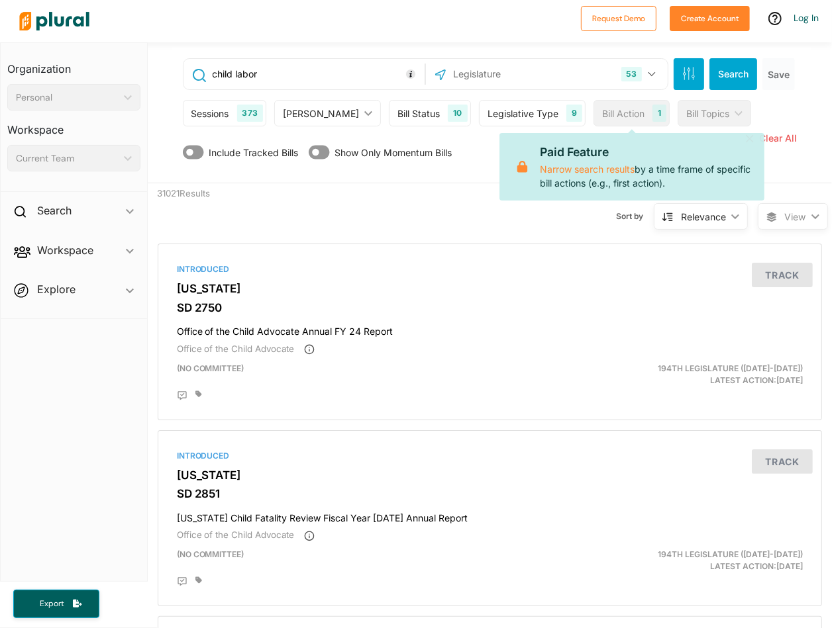
click at [623, 111] on div "Bill Topics" at bounding box center [707, 114] width 43 height 14
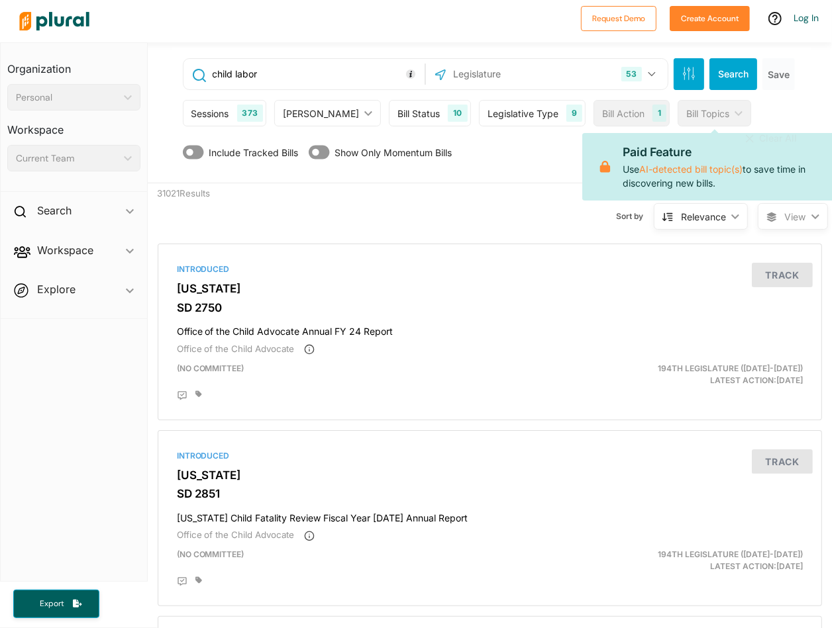
click at [491, 143] on div "Include Tracked Bills Show Only Momentum Bills" at bounding box center [491, 155] width 617 height 25
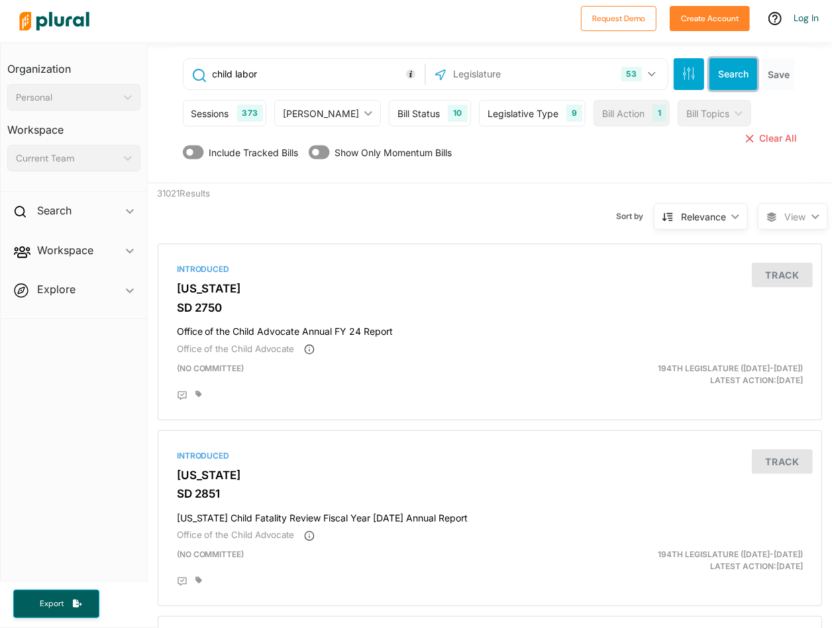
click at [623, 74] on button "Search" at bounding box center [733, 74] width 48 height 32
